Goal: Task Accomplishment & Management: Use online tool/utility

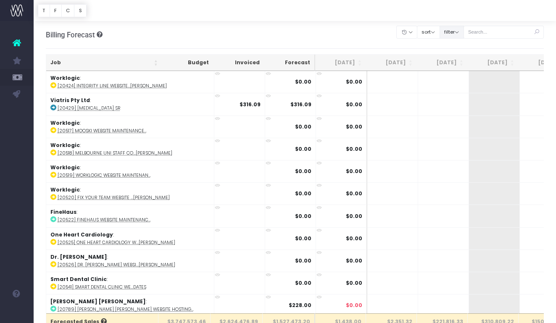
drag, startPoint x: 466, startPoint y: 32, endPoint x: 471, endPoint y: 35, distance: 5.5
click at [464, 32] on button "filter" at bounding box center [452, 32] width 24 height 13
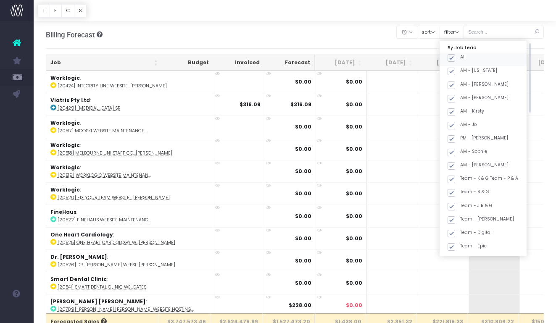
click at [466, 59] on label "All" at bounding box center [457, 57] width 18 height 7
click at [466, 59] on input "All" at bounding box center [462, 56] width 5 height 5
checkbox input "false"
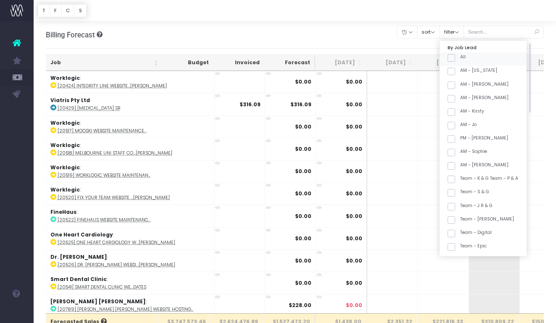
checkbox input "false"
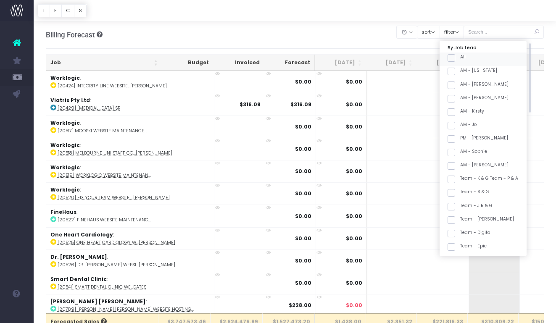
checkbox input "false"
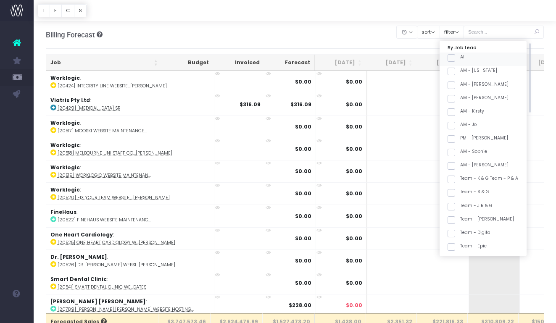
checkbox input "false"
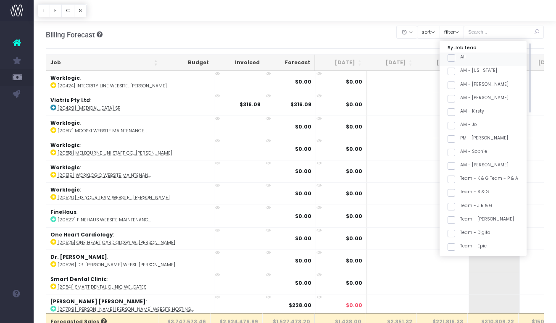
checkbox input "false"
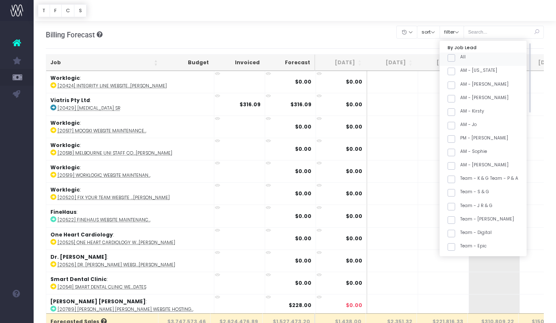
checkbox input "false"
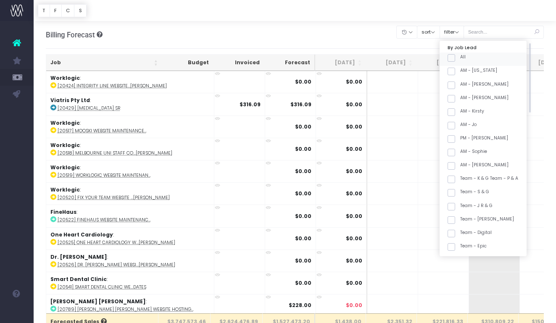
checkbox input "false"
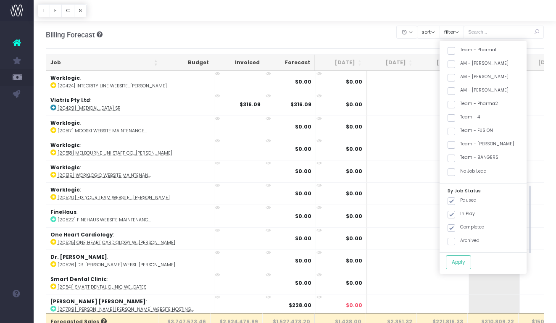
scroll to position [316, 0]
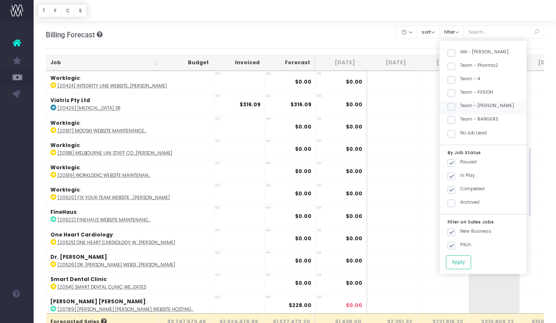
click at [484, 105] on label "Team - [PERSON_NAME]" at bounding box center [481, 106] width 66 height 7
click at [466, 105] on input "Team - [PERSON_NAME]" at bounding box center [462, 105] width 5 height 5
checkbox input "true"
click at [470, 264] on button "Apply" at bounding box center [458, 263] width 25 height 14
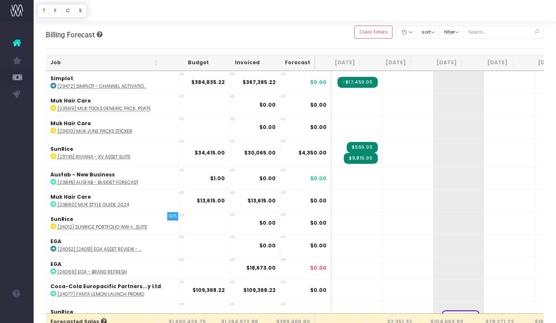
click at [96, 58] on th "Job" at bounding box center [104, 63] width 116 height 16
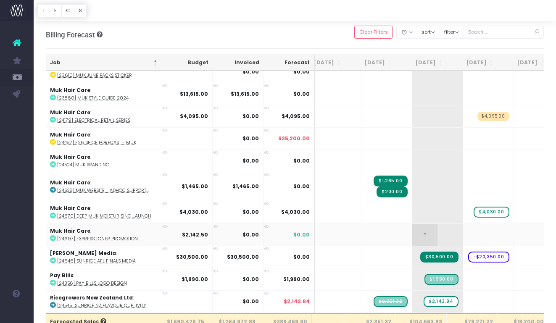
scroll to position [0, 23]
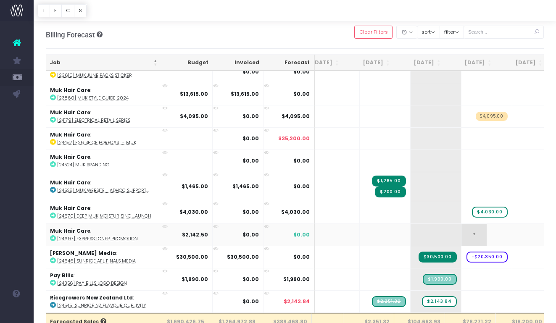
click at [462, 233] on span "+" at bounding box center [474, 235] width 25 height 22
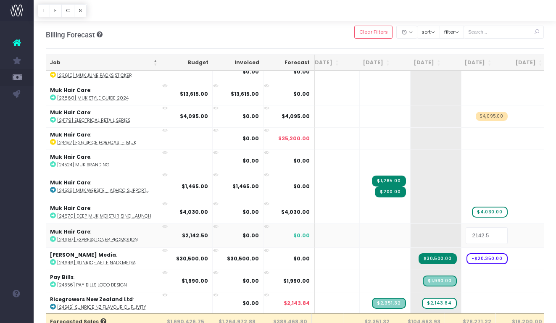
click at [476, 234] on input "2142.5" at bounding box center [487, 236] width 42 height 17
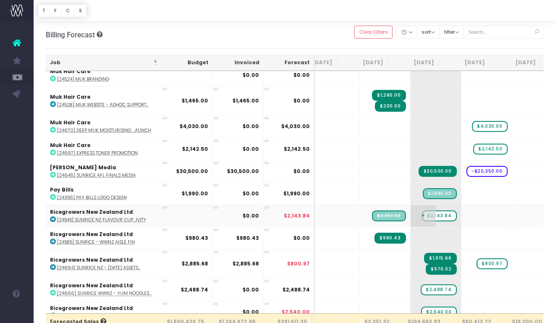
scroll to position [813, 23]
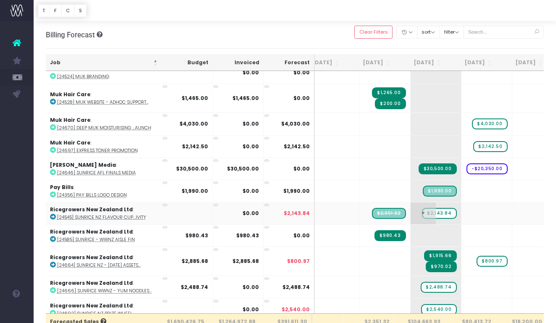
click at [432, 212] on span "$2,143.84" at bounding box center [439, 213] width 34 height 11
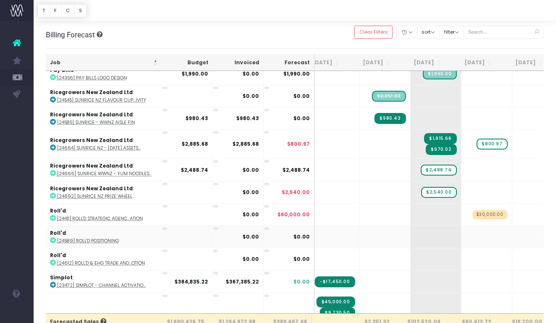
scroll to position [939, 23]
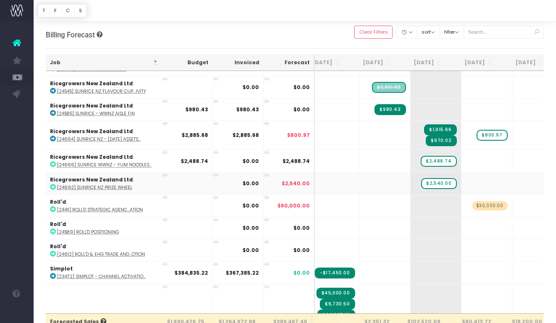
click at [122, 186] on abbr "[24692] SunRice NZ Prize Wheel" at bounding box center [94, 188] width 75 height 6
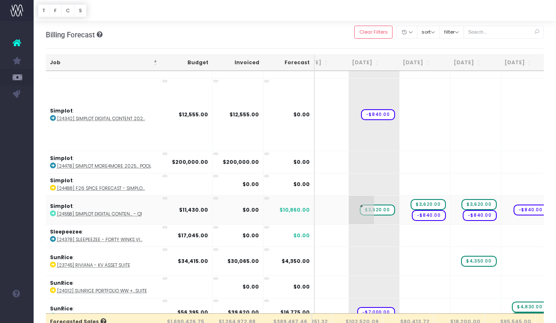
scroll to position [0, 0]
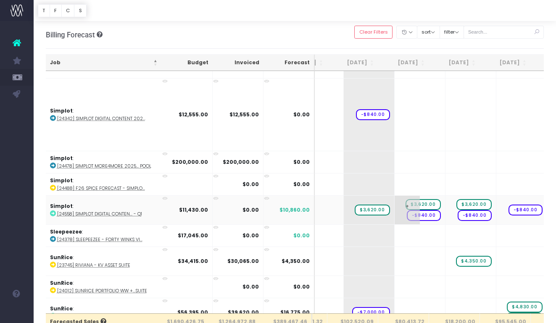
click at [395, 214] on span "+" at bounding box center [407, 210] width 25 height 29
click at [407, 209] on input "570" at bounding box center [420, 210] width 42 height 17
drag, startPoint x: 407, startPoint y: 207, endPoint x: 376, endPoint y: 206, distance: 31.1
click at [376, 206] on tr "Simplot : [24558] Simplot Digital Conten... - Q1 $11,430.00 $0.00 $10,860.00 + …" at bounding box center [456, 210] width 998 height 29
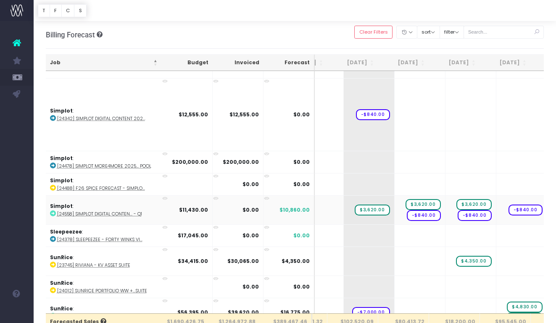
click at [131, 212] on abbr "[24558] Simplot Digital Conten... - Q1" at bounding box center [99, 214] width 85 height 6
click at [361, 206] on span "$3,620.00" at bounding box center [372, 210] width 35 height 11
type input "3070"
click at [395, 218] on span "+" at bounding box center [407, 210] width 25 height 29
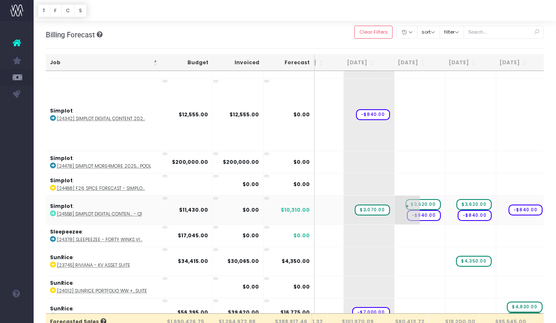
click at [395, 218] on span "+" at bounding box center [407, 210] width 25 height 29
click at [412, 211] on input "1120" at bounding box center [420, 210] width 42 height 17
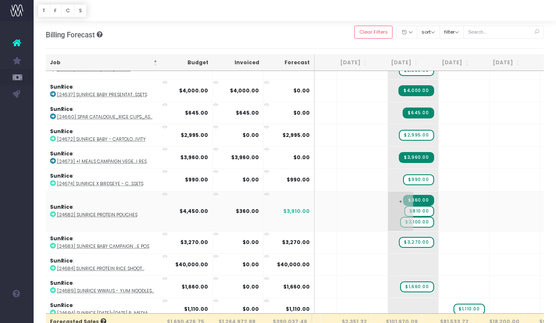
scroll to position [1916, 45]
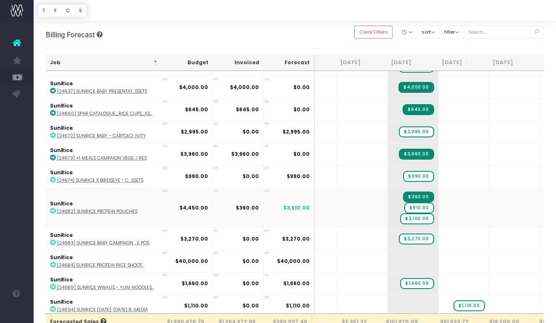
click at [124, 209] on abbr "[24682] SunRice Protein Pouches" at bounding box center [97, 212] width 80 height 6
click at [405, 205] on span "$810.00" at bounding box center [419, 208] width 29 height 11
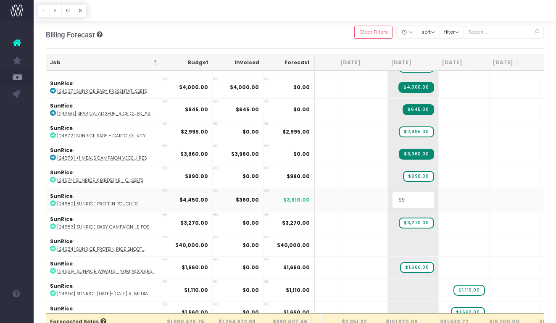
type input "990"
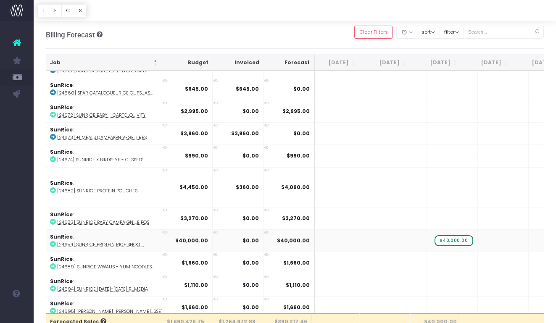
scroll to position [1936, 316]
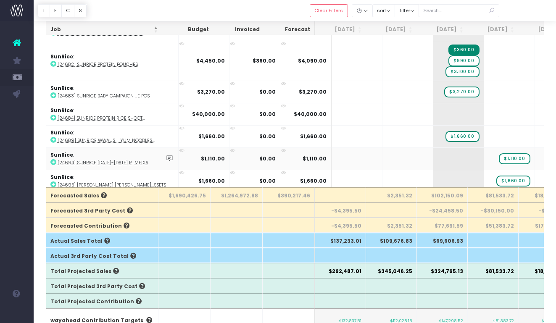
click at [124, 160] on abbr "[24694] SunRice [DATE]-[DATE] R...Media" at bounding box center [103, 163] width 91 height 6
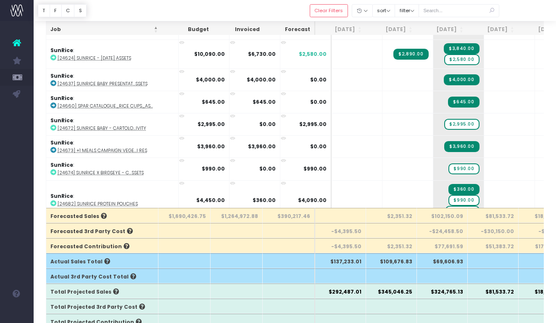
scroll to position [58, 0]
